Goal: Find specific page/section: Find specific page/section

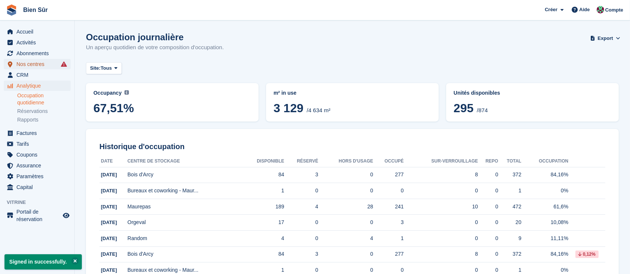
click at [46, 64] on span "Nos centres" at bounding box center [38, 64] width 45 height 10
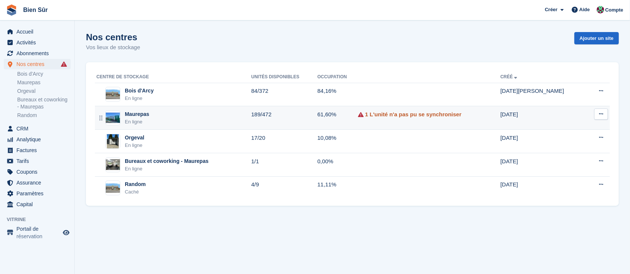
click at [434, 112] on link "1 L'unité n'a pas pu se synchroniser" at bounding box center [413, 115] width 96 height 9
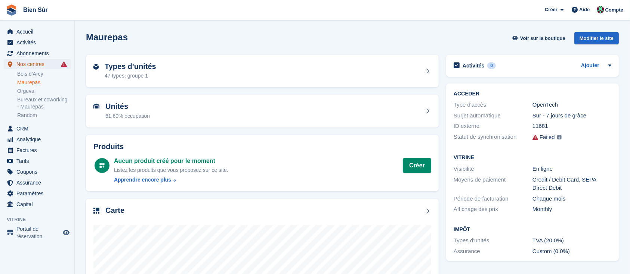
click at [35, 64] on span "Nos centres" at bounding box center [38, 64] width 45 height 10
click at [29, 25] on div "Accueil Activités Abonnements Abonnements Abonnements Augmentation des prix NOU…" at bounding box center [37, 117] width 74 height 187
